Goal: Task Accomplishment & Management: Manage account settings

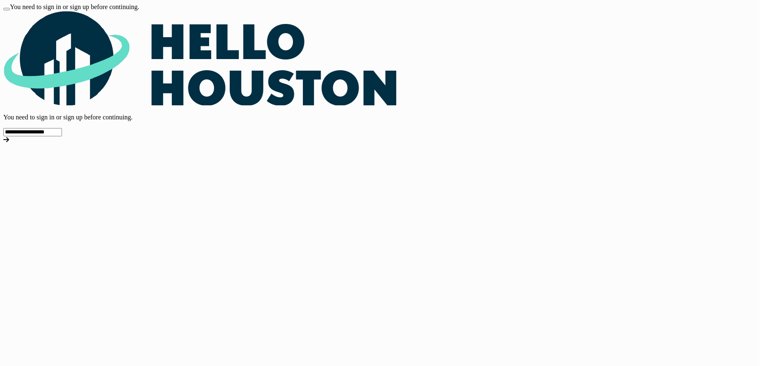
click at [544, 144] on div at bounding box center [380, 139] width 754 height 7
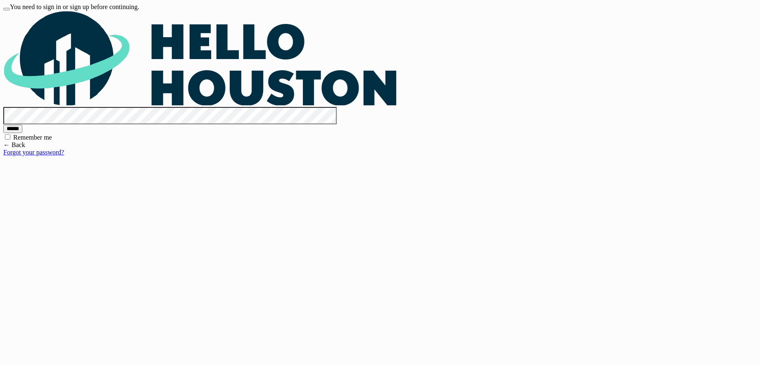
click at [52, 141] on label "Remember me" at bounding box center [32, 137] width 39 height 7
click at [22, 133] on input "******" at bounding box center [12, 129] width 19 height 8
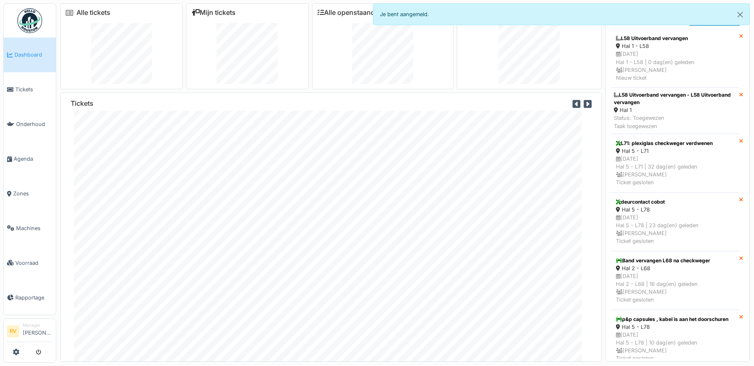
click at [220, 15] on link "Mijn tickets" at bounding box center [213, 13] width 44 height 8
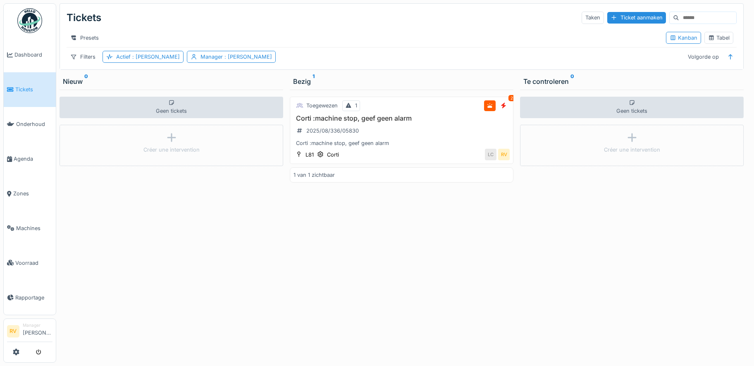
click at [607, 20] on div "Ticket aanmaken" at bounding box center [636, 17] width 59 height 11
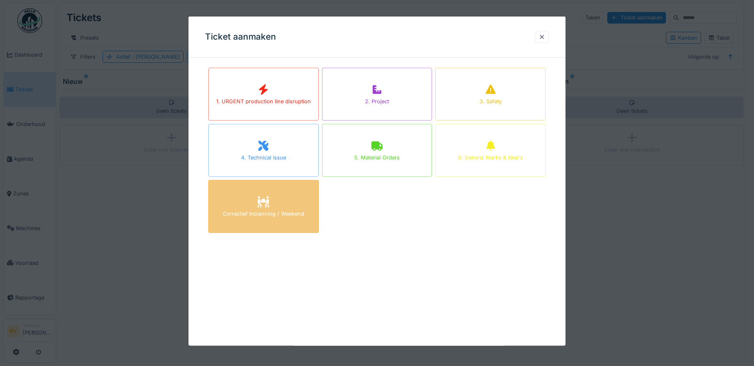
click at [267, 207] on icon at bounding box center [263, 202] width 11 height 11
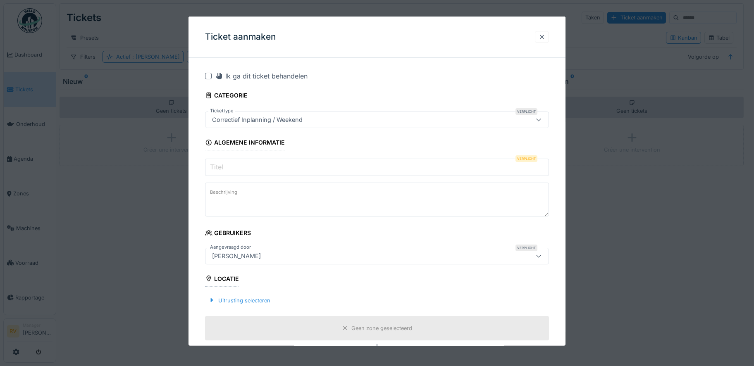
click at [545, 36] on div at bounding box center [542, 37] width 7 height 8
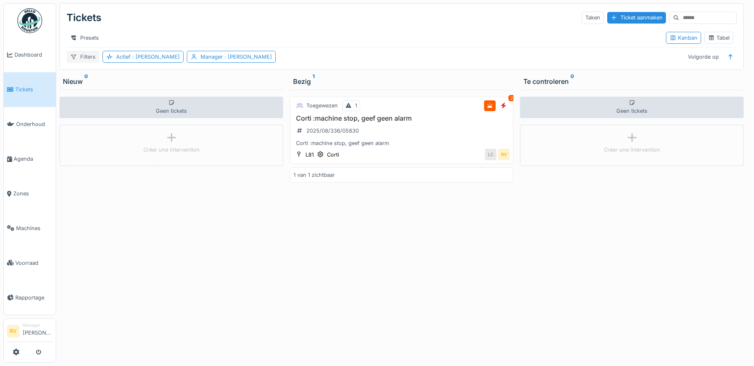
click at [86, 61] on div "Filters" at bounding box center [83, 57] width 33 height 12
click at [115, 20] on div "Tickets Taken Ticket aanmaken" at bounding box center [402, 18] width 670 height 22
click at [201, 61] on div "Manager : [PERSON_NAME]" at bounding box center [237, 57] width 72 height 8
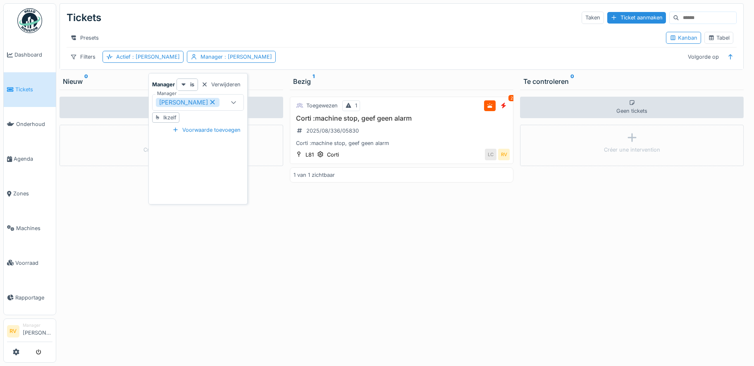
click at [216, 102] on icon at bounding box center [212, 102] width 7 height 6
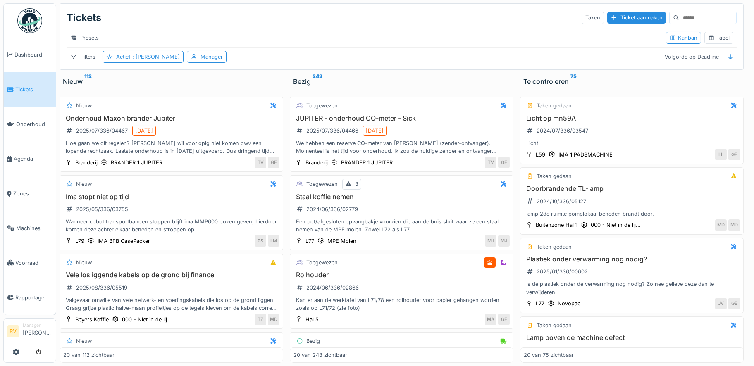
click at [465, 47] on div "Presets Kanban Tabel" at bounding box center [402, 38] width 670 height 19
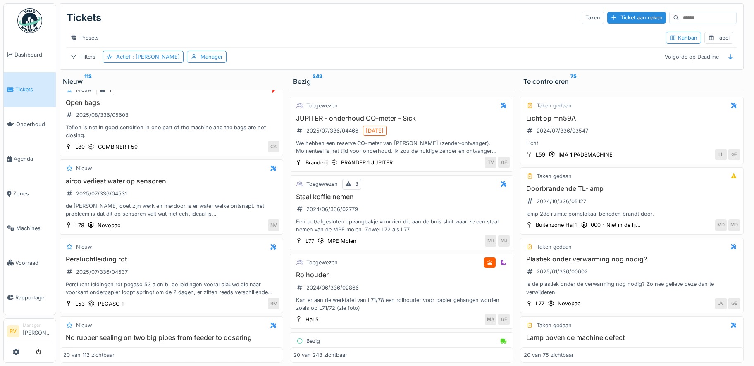
scroll to position [551, 0]
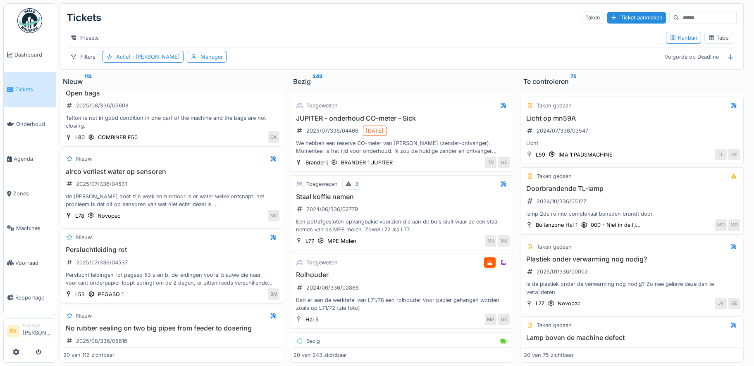
click at [553, 122] on h3 "Licht op mn59A" at bounding box center [632, 119] width 216 height 8
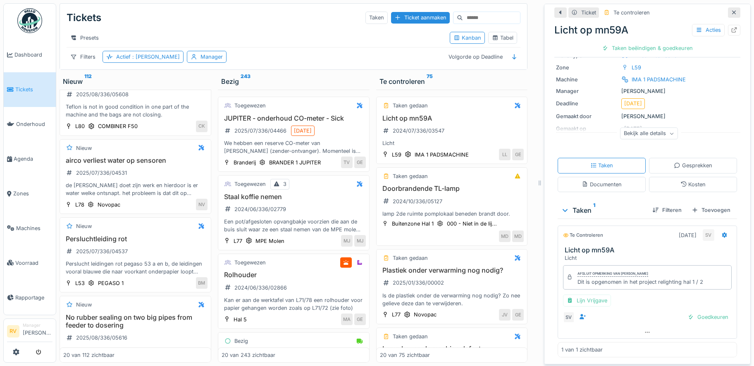
scroll to position [6, 0]
